Goal: Check status

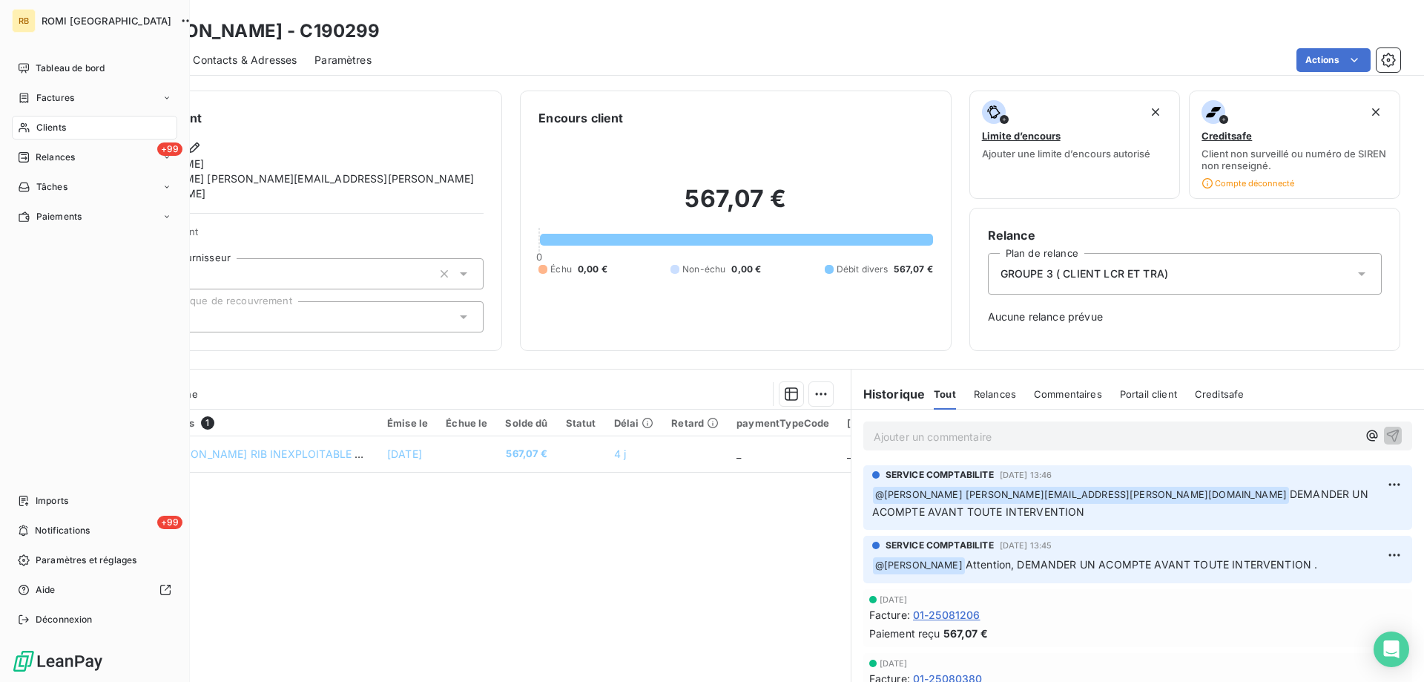
click at [50, 129] on span "Clients" at bounding box center [51, 127] width 30 height 13
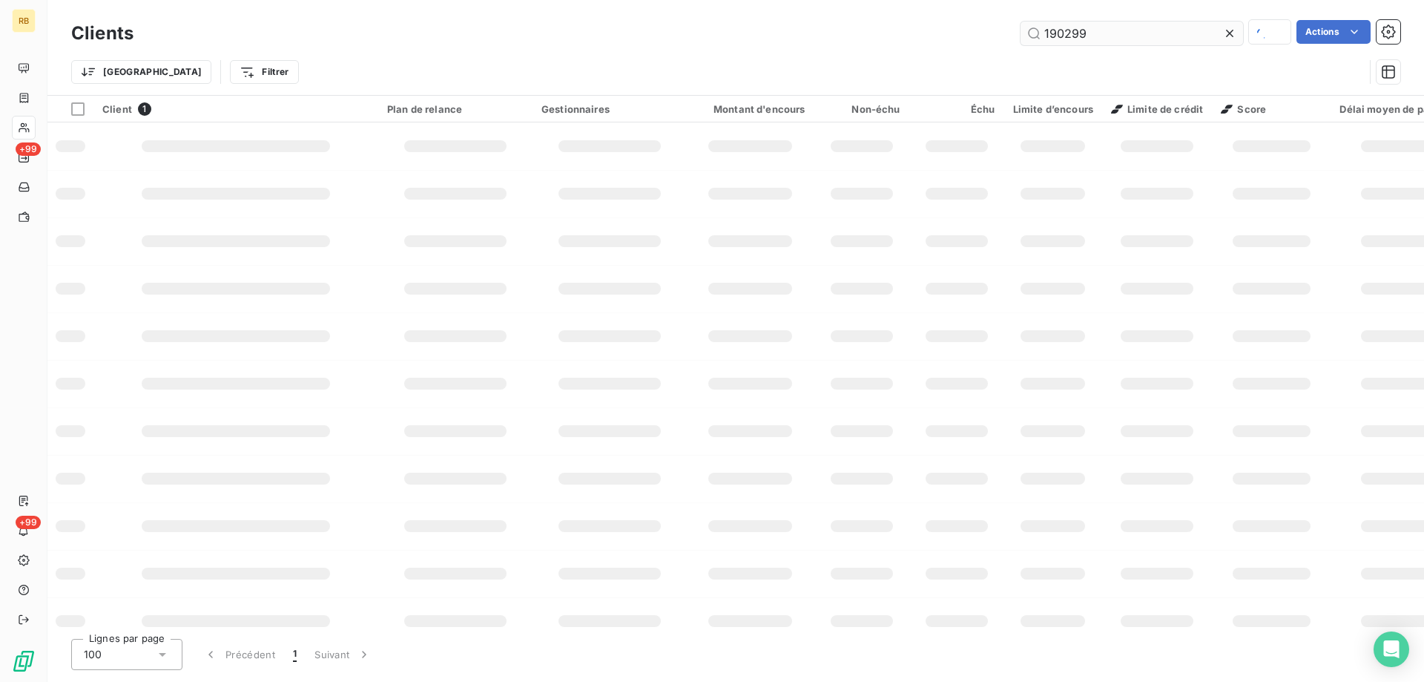
drag, startPoint x: 1102, startPoint y: 37, endPoint x: 748, endPoint y: -3, distance: 356.8
click at [1021, 22] on input "190299" at bounding box center [1132, 34] width 223 height 24
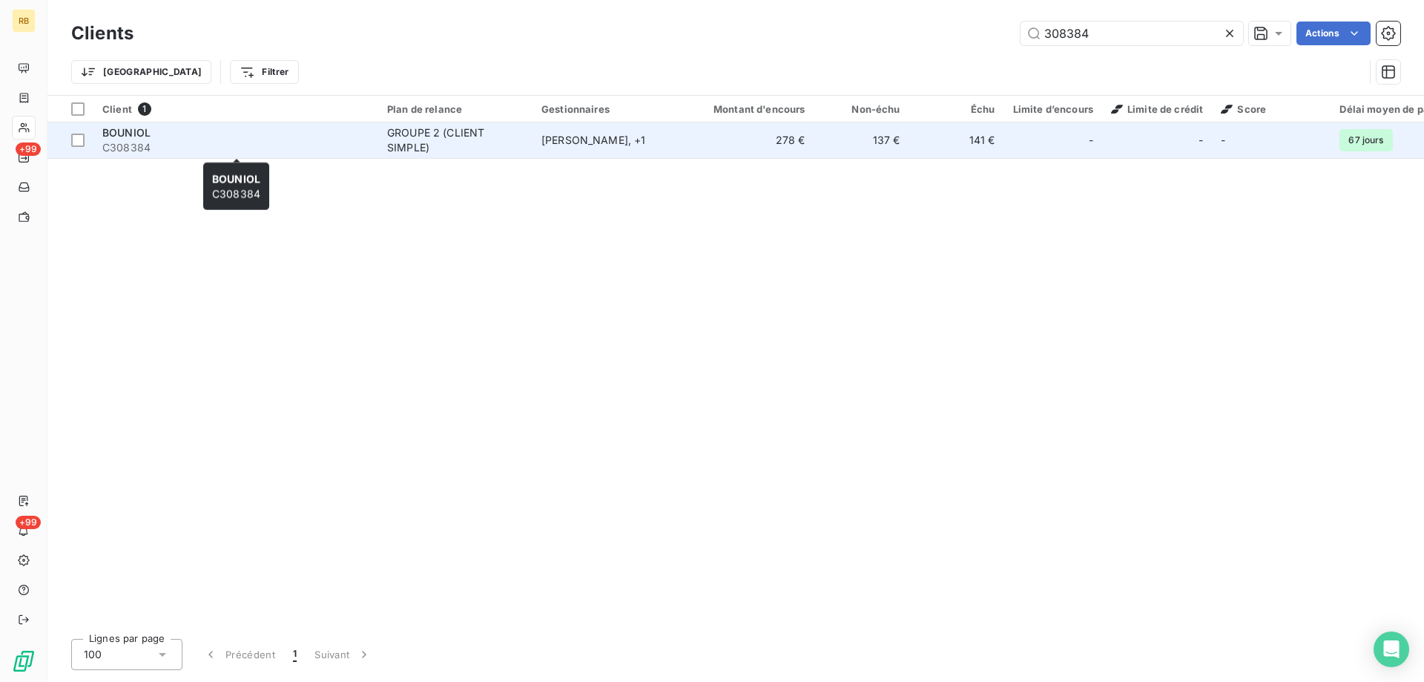
type input "308384"
click at [346, 142] on span "C308384" at bounding box center [235, 147] width 267 height 15
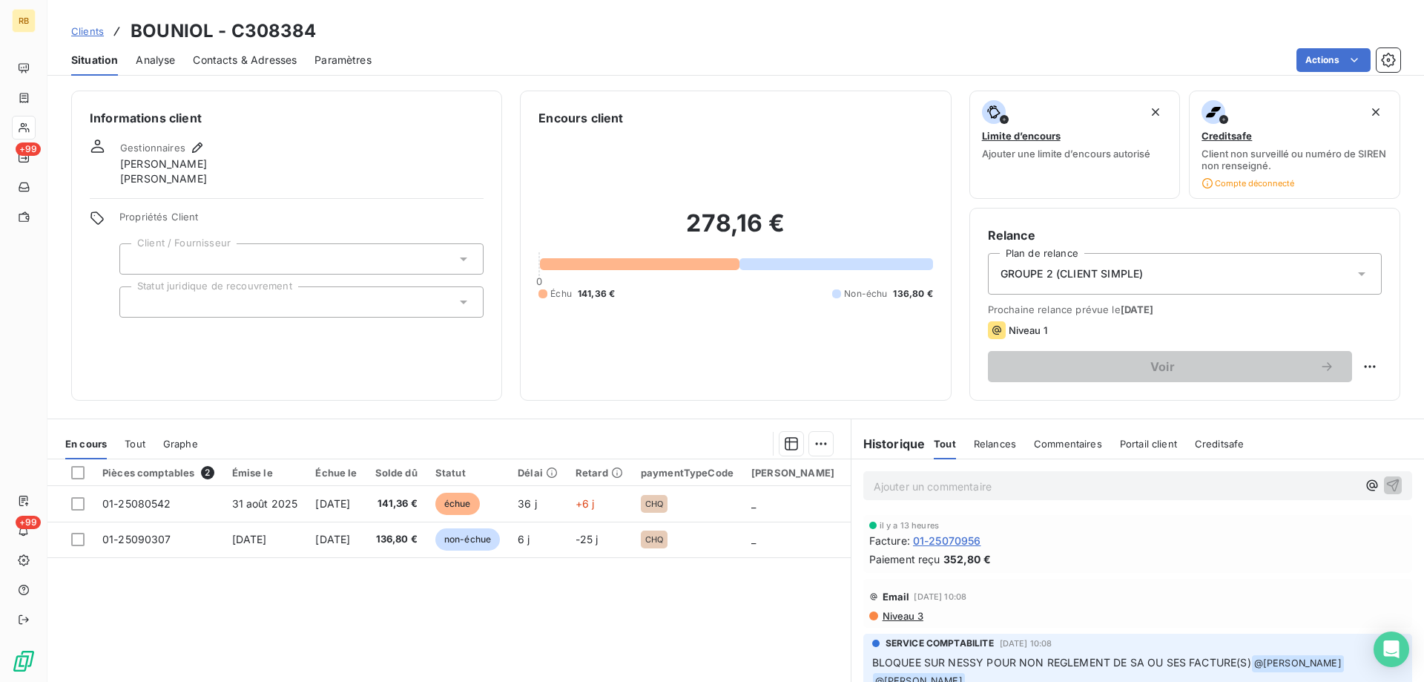
click at [904, 616] on span "Niveau 3" at bounding box center [902, 616] width 42 height 12
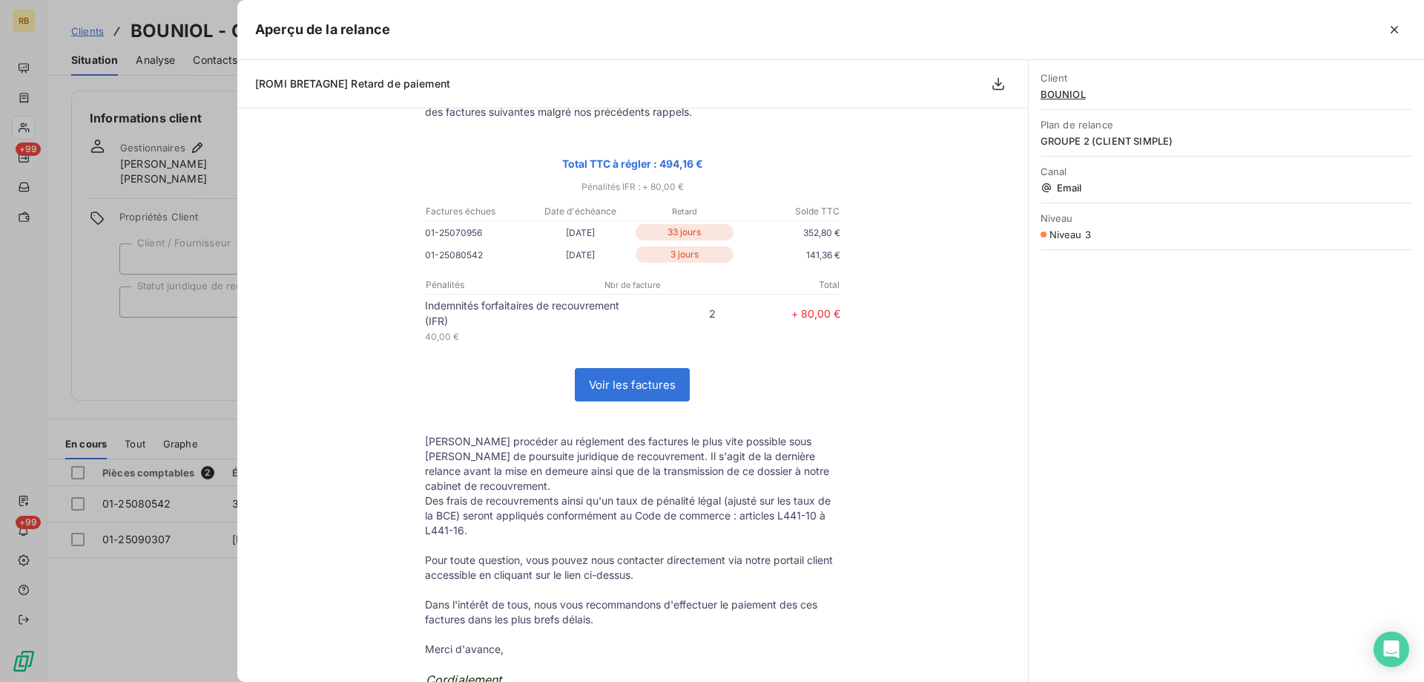
scroll to position [56, 0]
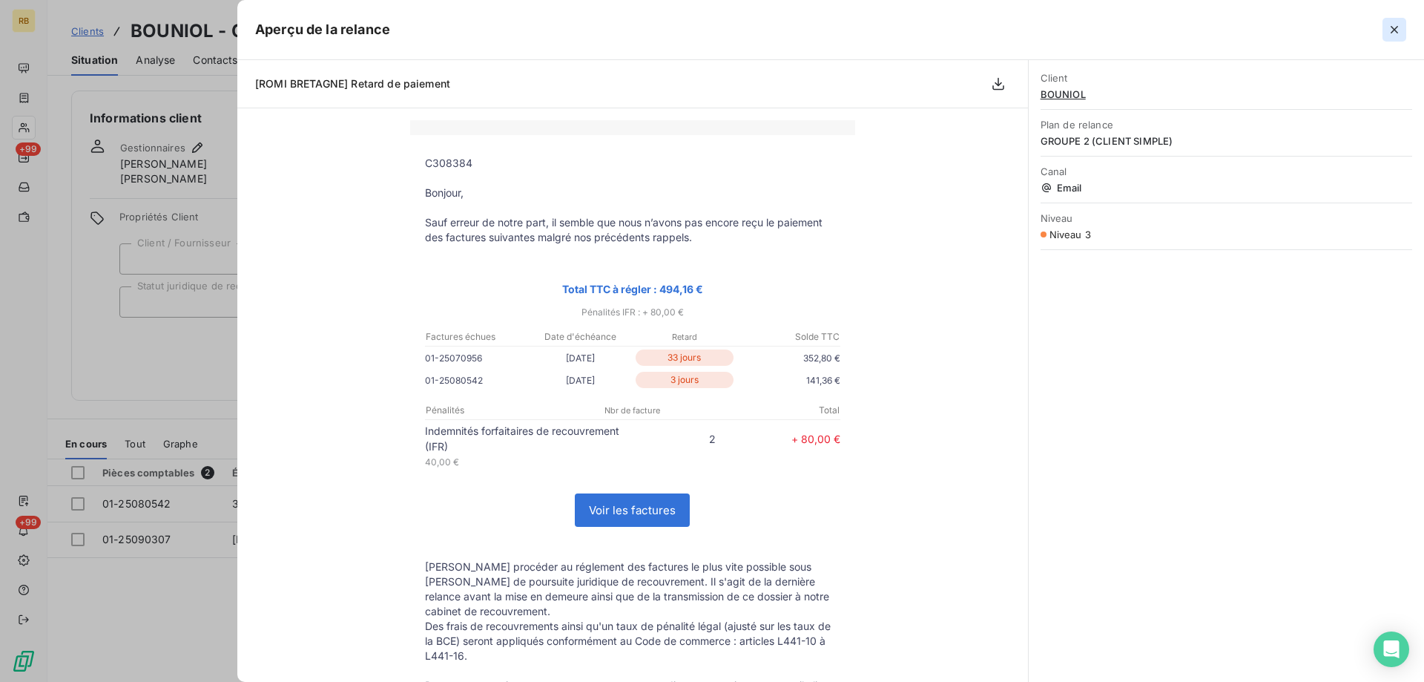
click at [1397, 32] on icon "button" at bounding box center [1394, 29] width 7 height 7
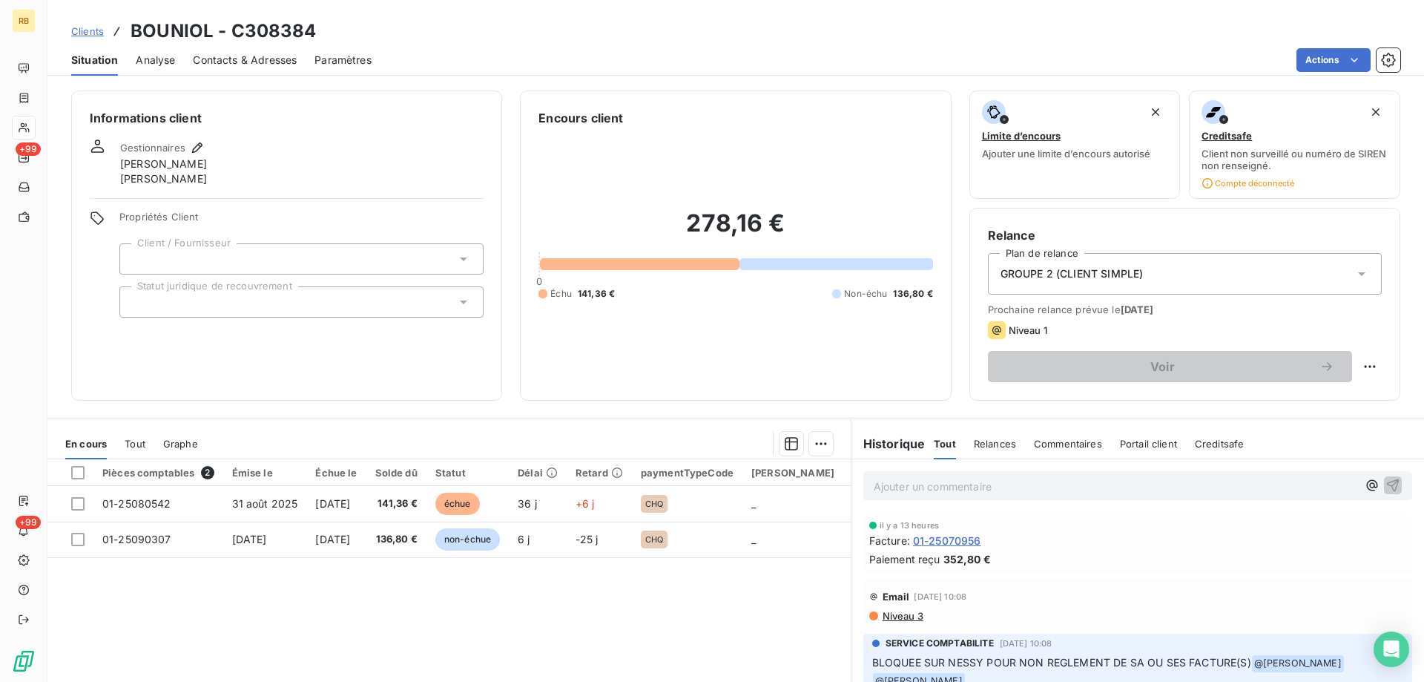
click at [1018, 487] on p "Ajouter un commentaire ﻿" at bounding box center [1116, 486] width 484 height 19
